Goal: Transaction & Acquisition: Purchase product/service

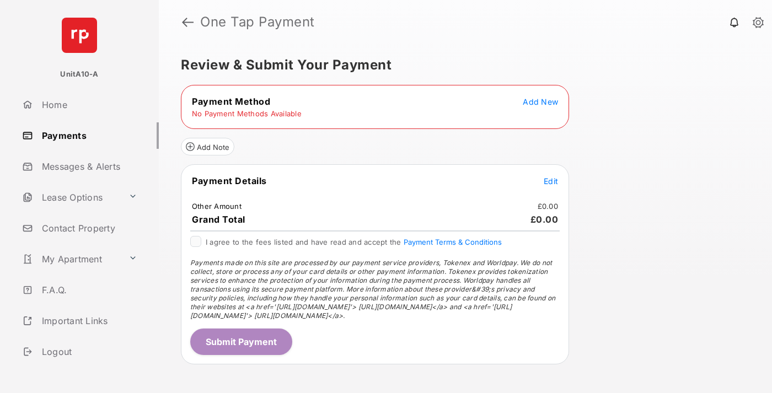
click at [541, 102] on span "Add New" at bounding box center [540, 101] width 35 height 9
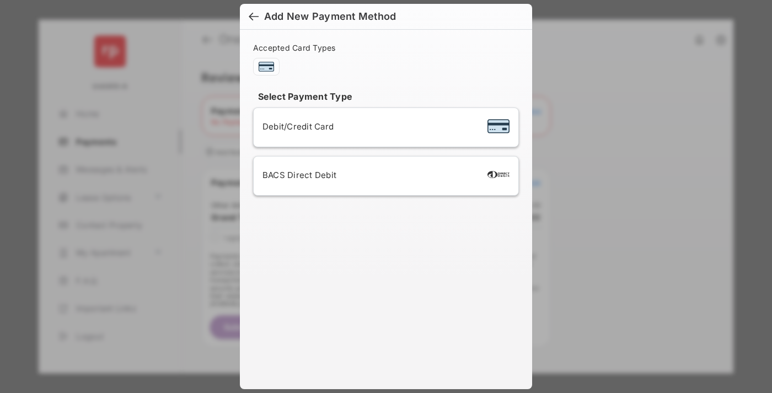
click at [295, 126] on span "Debit/Credit Card" at bounding box center [298, 126] width 71 height 10
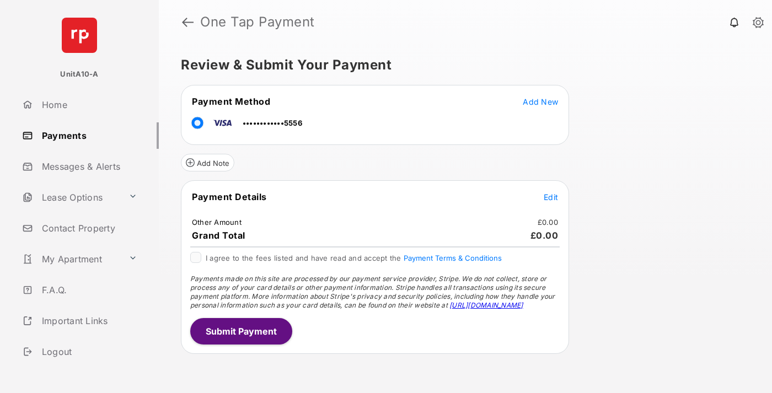
click at [551, 197] on span "Edit" at bounding box center [551, 197] width 14 height 9
click at [241, 331] on button "Submit Payment" at bounding box center [241, 331] width 102 height 26
